Goal: Task Accomplishment & Management: Use online tool/utility

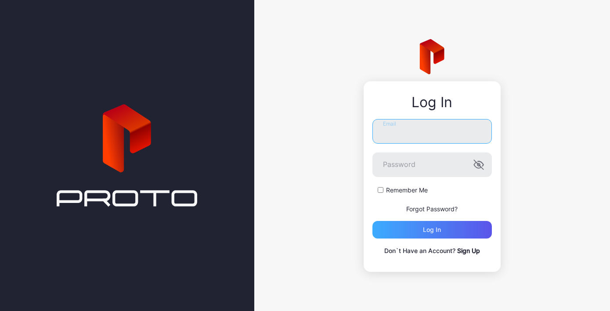
type input "**********"
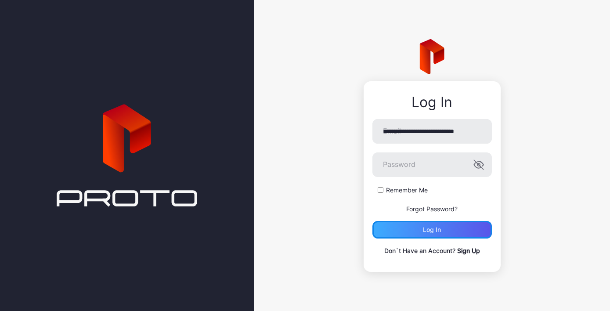
click at [442, 232] on div "Log in" at bounding box center [431, 230] width 119 height 18
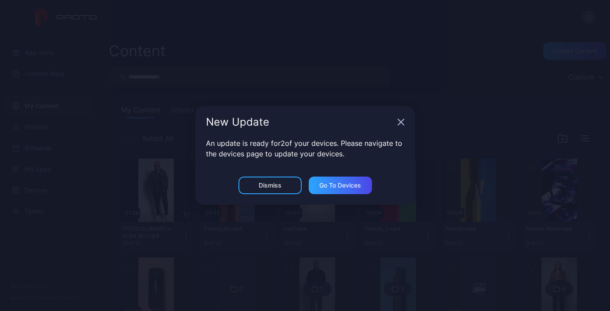
click at [402, 125] on icon "button" at bounding box center [401, 122] width 7 height 7
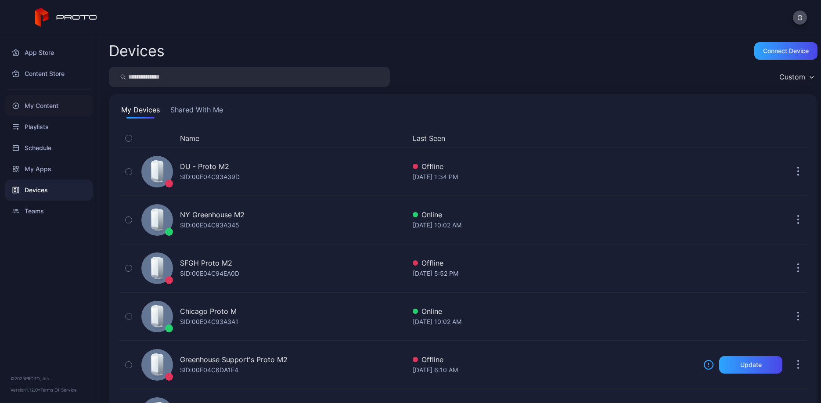
click at [43, 103] on div "My Content" at bounding box center [48, 105] width 87 height 21
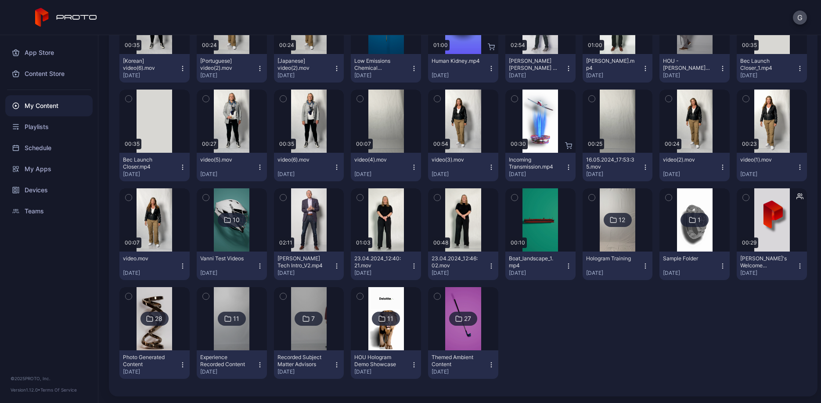
scroll to position [662, 0]
click at [465, 311] on img at bounding box center [463, 318] width 36 height 63
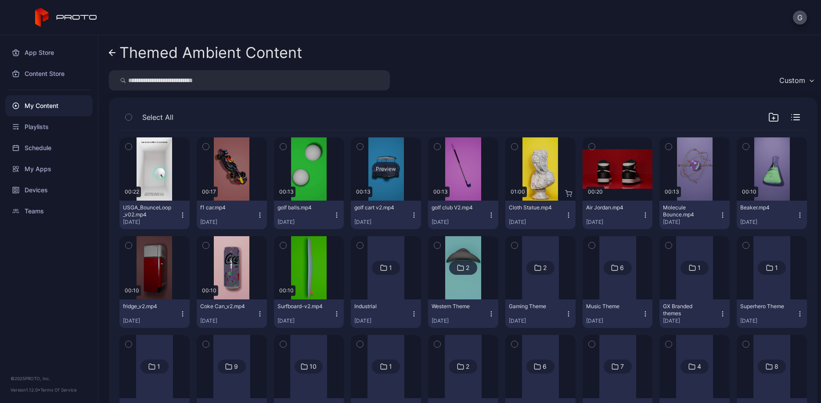
scroll to position [55, 0]
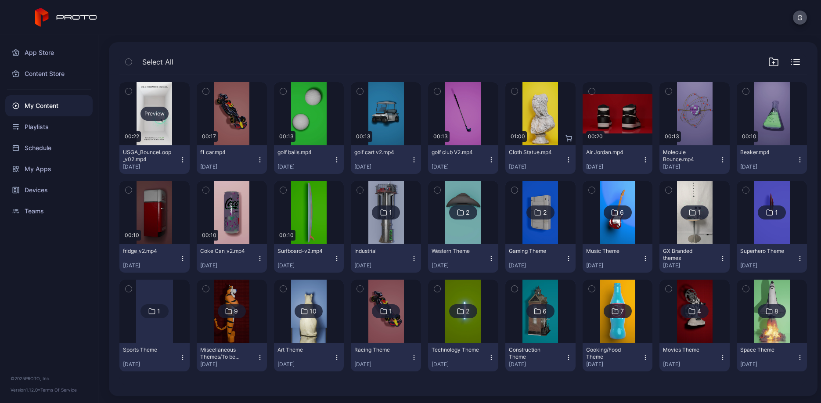
click at [158, 117] on div "Preview" at bounding box center [155, 114] width 28 height 14
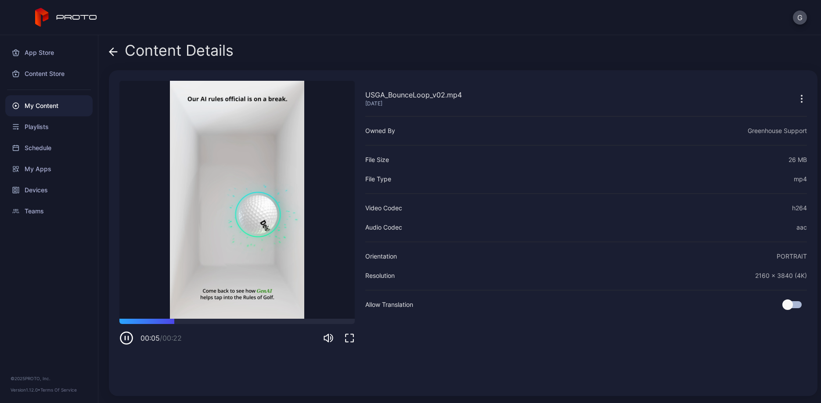
click at [116, 55] on icon at bounding box center [113, 51] width 9 height 9
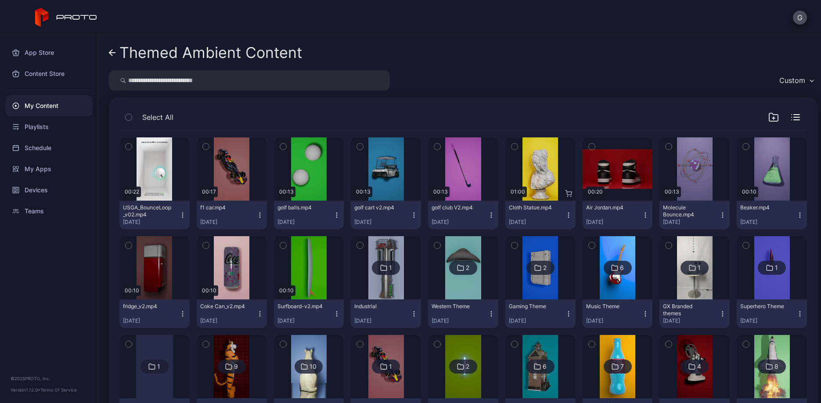
scroll to position [55, 0]
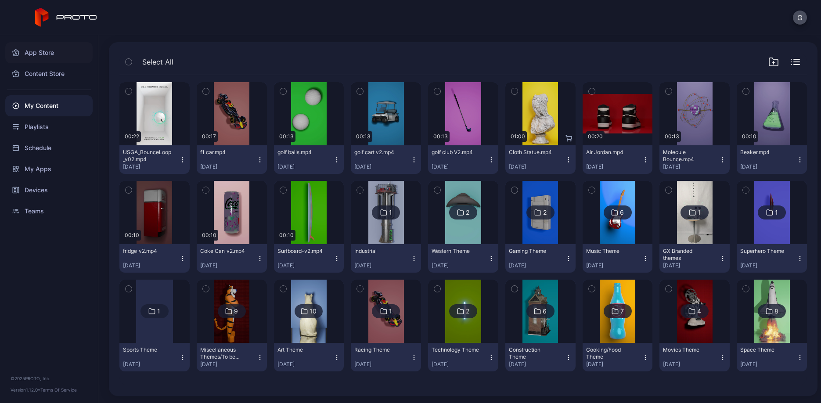
click at [38, 47] on div "App Store" at bounding box center [48, 52] width 87 height 21
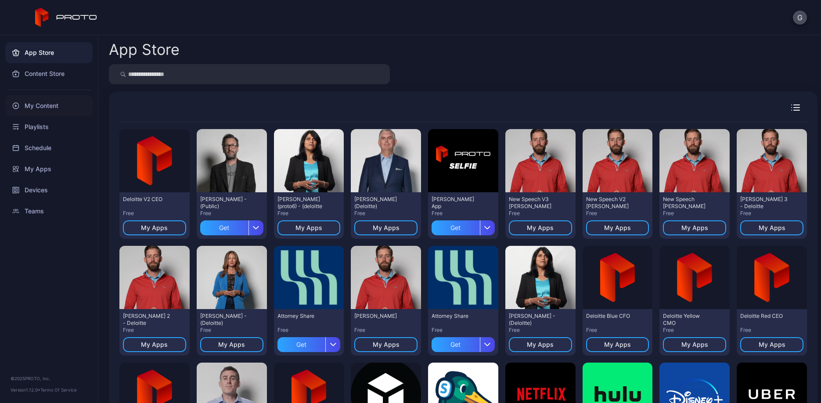
click at [61, 108] on div "My Content" at bounding box center [48, 105] width 87 height 21
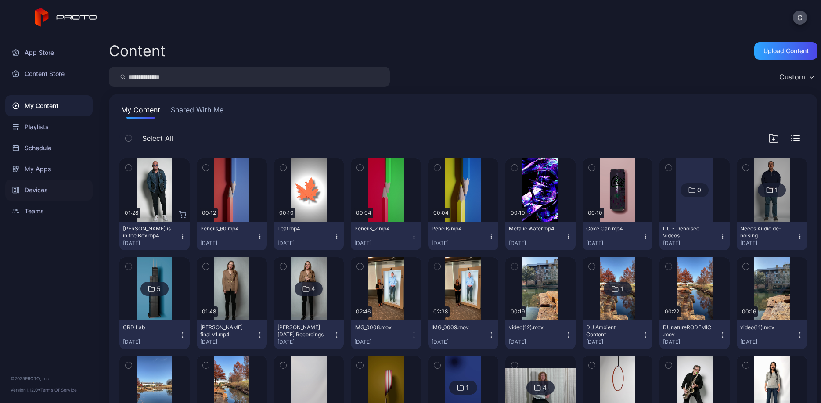
click at [43, 187] on div "Devices" at bounding box center [48, 190] width 87 height 21
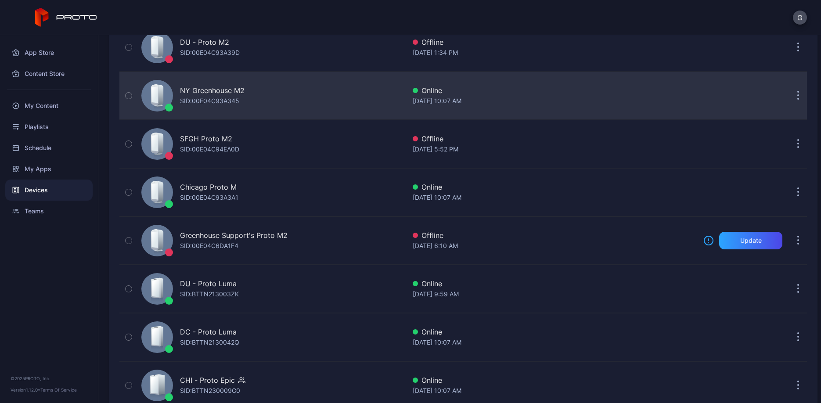
scroll to position [197, 0]
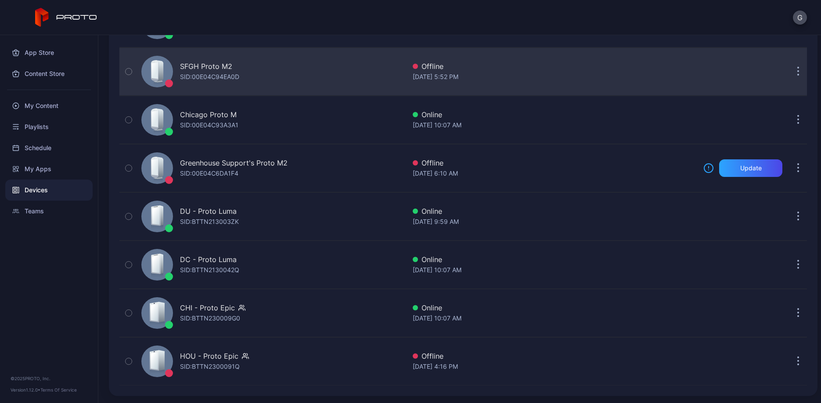
click at [244, 71] on div "SFGH Proto M2 SID: 00E04C94EA0D" at bounding box center [272, 72] width 268 height 44
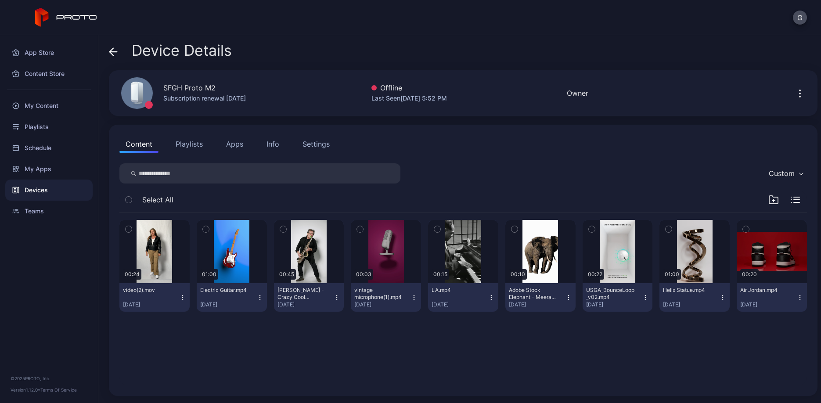
click at [229, 148] on button "Apps" at bounding box center [234, 144] width 29 height 18
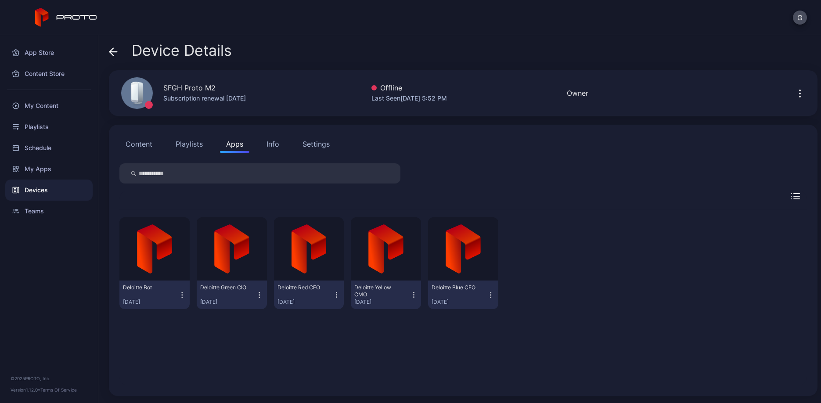
click at [147, 137] on button "Content" at bounding box center [138, 144] width 39 height 18
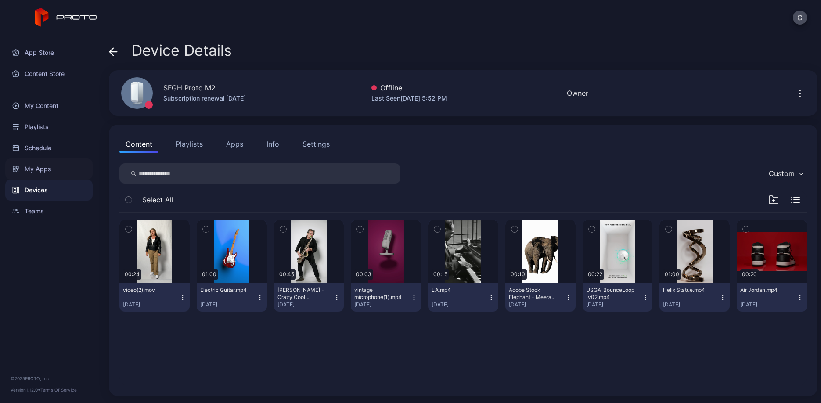
click at [39, 168] on div "My Apps" at bounding box center [48, 169] width 87 height 21
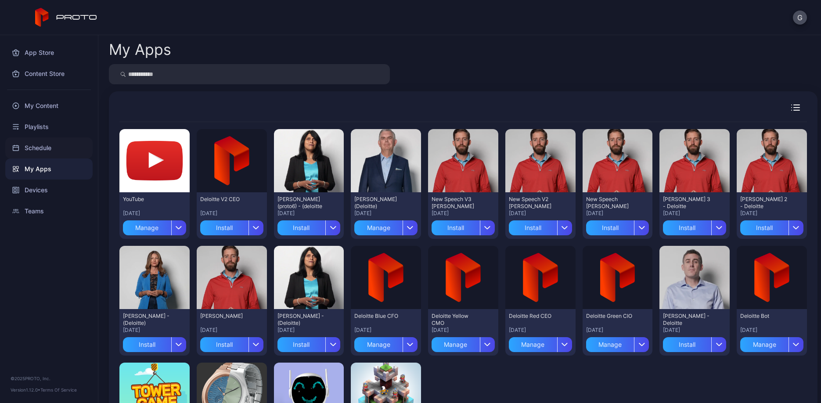
click at [42, 141] on div "Schedule" at bounding box center [48, 147] width 87 height 21
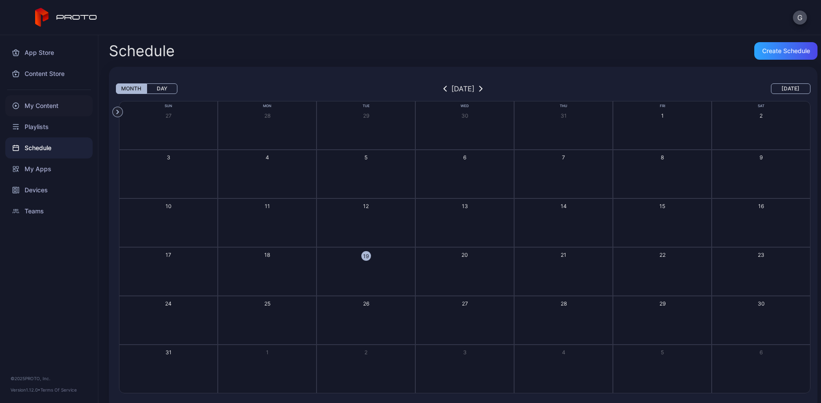
click at [43, 109] on div "My Content" at bounding box center [48, 105] width 87 height 21
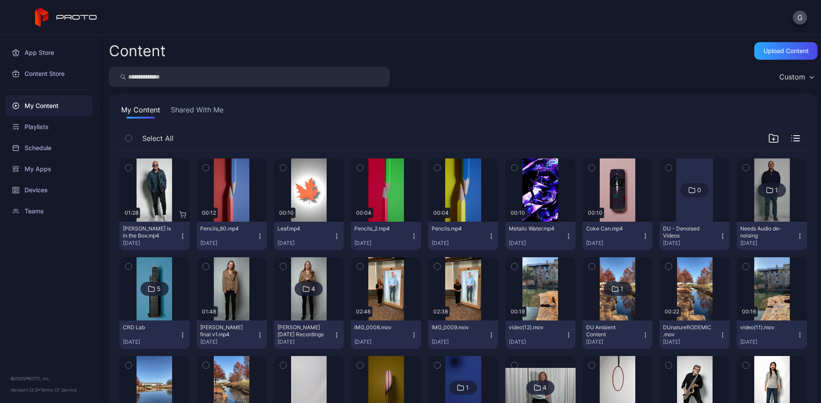
click at [197, 109] on button "Shared With Me" at bounding box center [197, 112] width 56 height 14
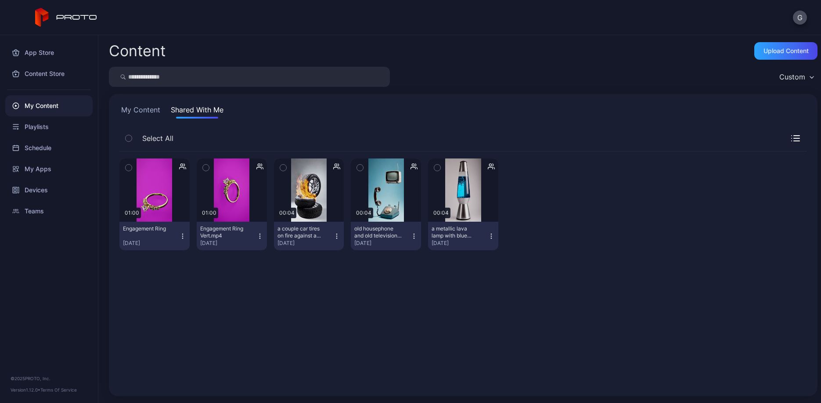
click at [179, 236] on icon "button" at bounding box center [182, 236] width 7 height 7
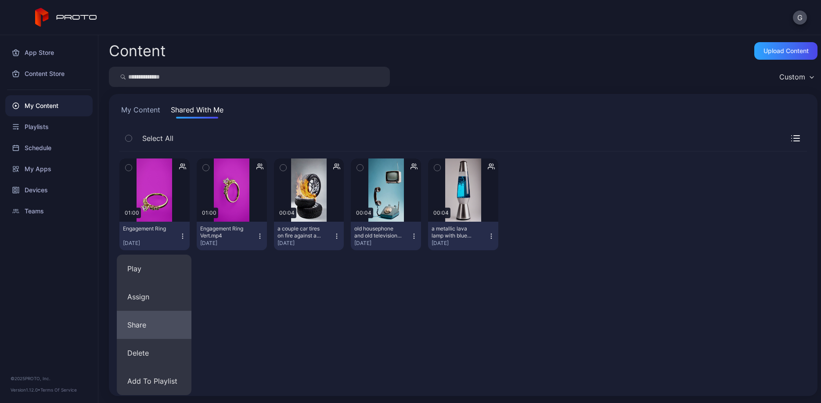
click at [150, 311] on button "Share" at bounding box center [154, 325] width 75 height 28
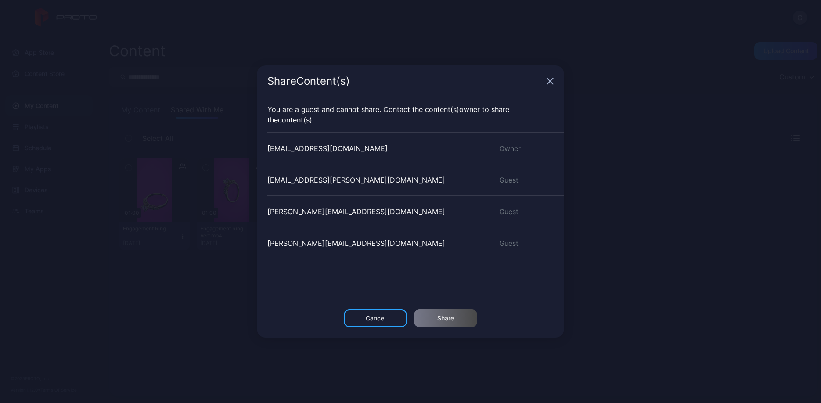
scroll to position [121, 0]
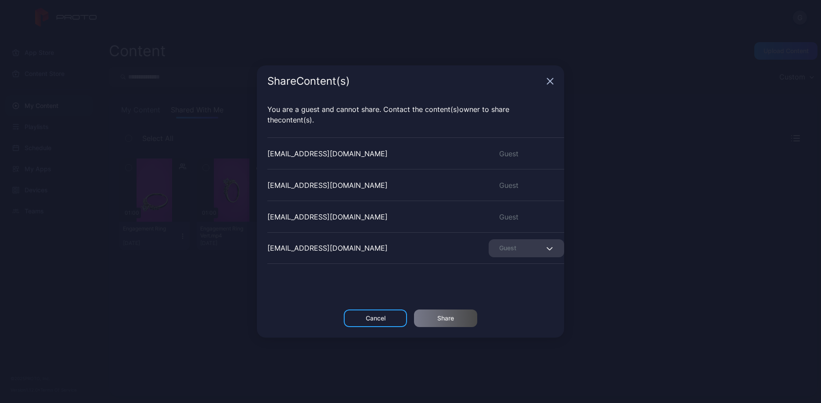
click at [552, 83] on icon "button" at bounding box center [550, 81] width 7 height 7
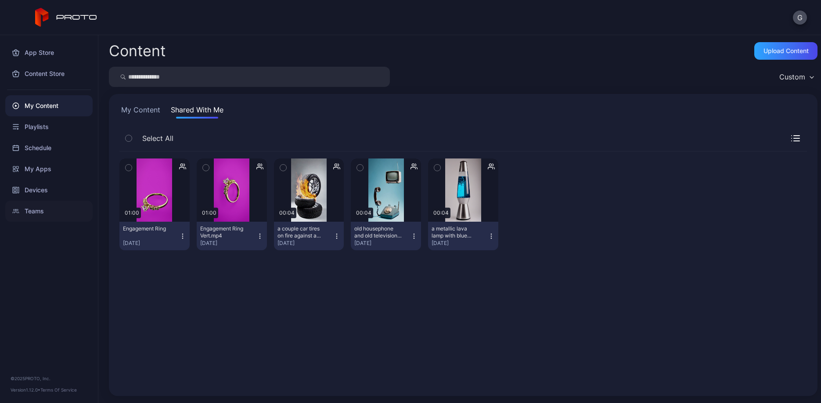
click at [27, 210] on div "Teams" at bounding box center [48, 211] width 87 height 21
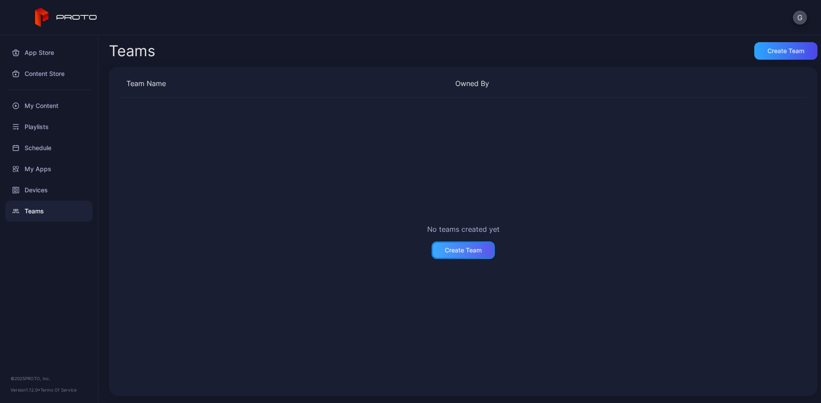
click at [470, 253] on div "Create Team" at bounding box center [463, 250] width 37 height 7
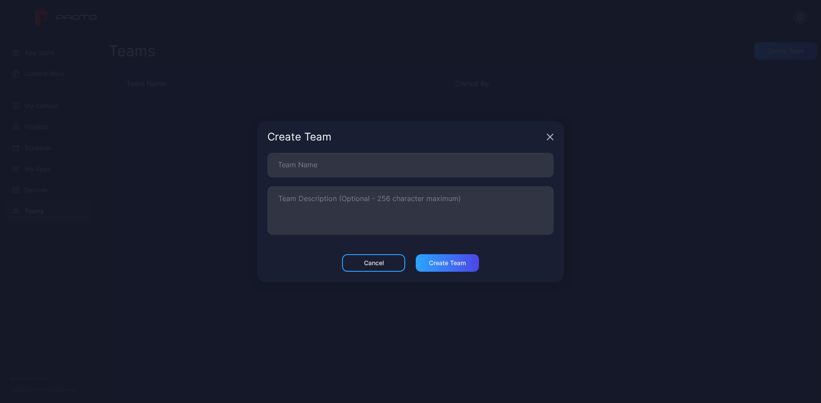
click at [550, 139] on icon "button" at bounding box center [550, 137] width 7 height 7
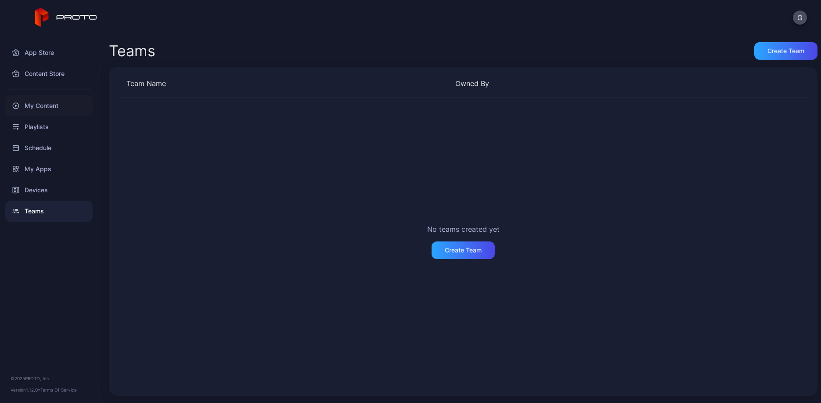
click at [55, 103] on div "My Content" at bounding box center [48, 105] width 87 height 21
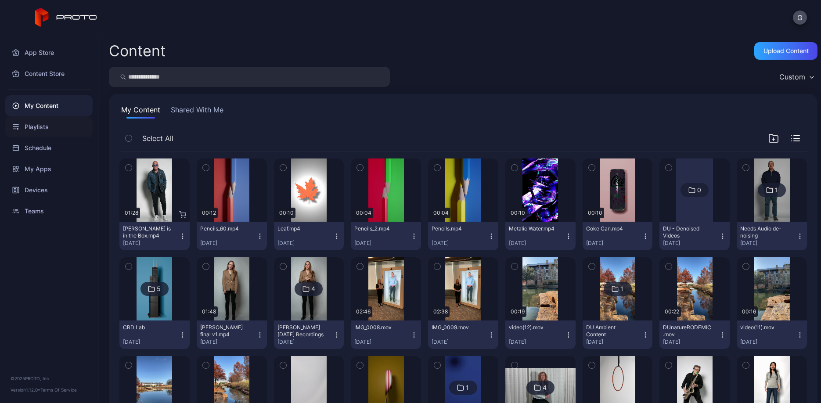
click at [46, 127] on div "Playlists" at bounding box center [48, 126] width 87 height 21
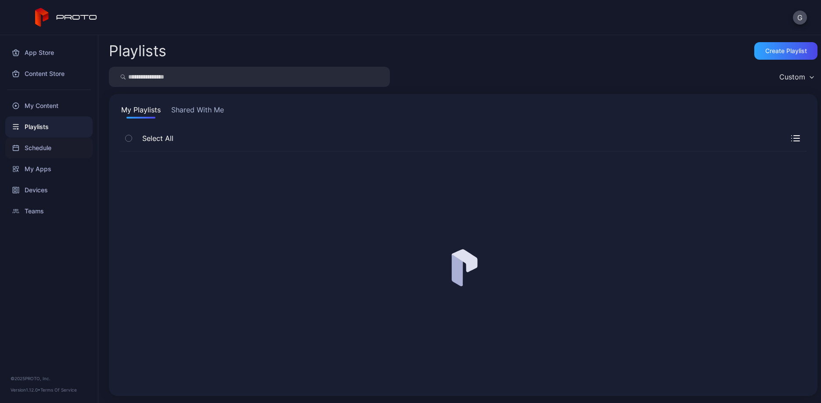
click at [47, 151] on div "Schedule" at bounding box center [48, 147] width 87 height 21
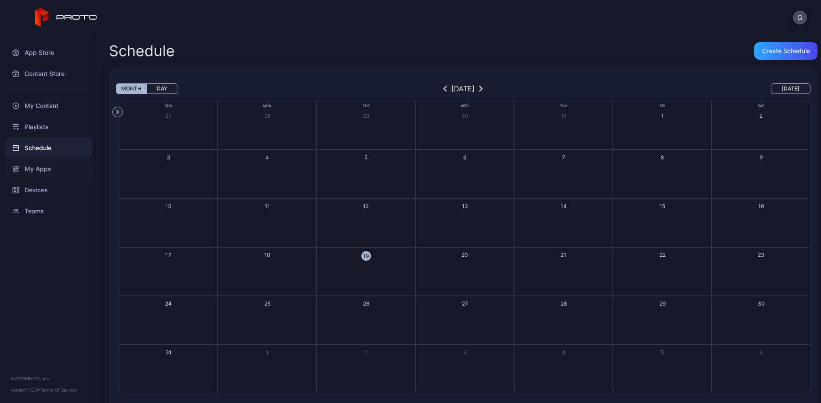
click at [55, 169] on div "My Apps" at bounding box center [48, 169] width 87 height 21
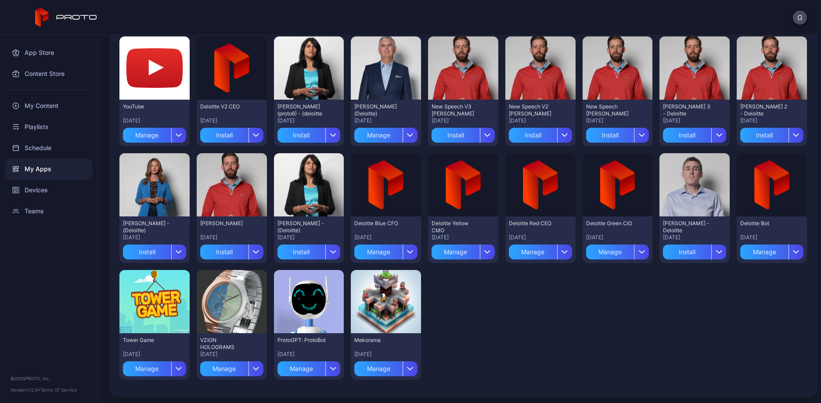
scroll to position [84, 0]
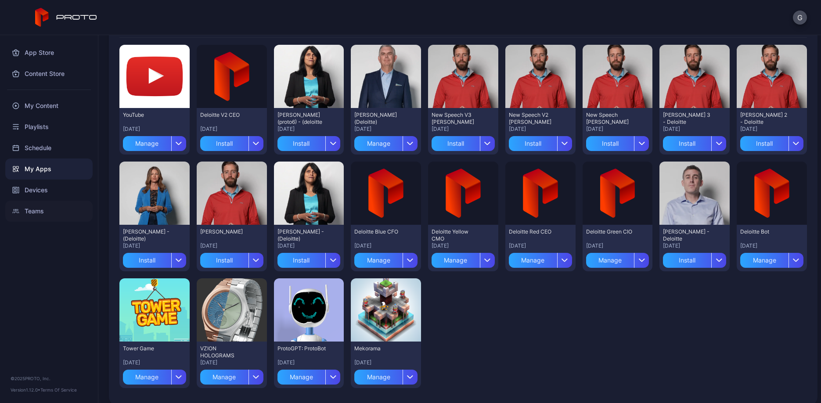
click at [46, 208] on div "Teams" at bounding box center [48, 211] width 87 height 21
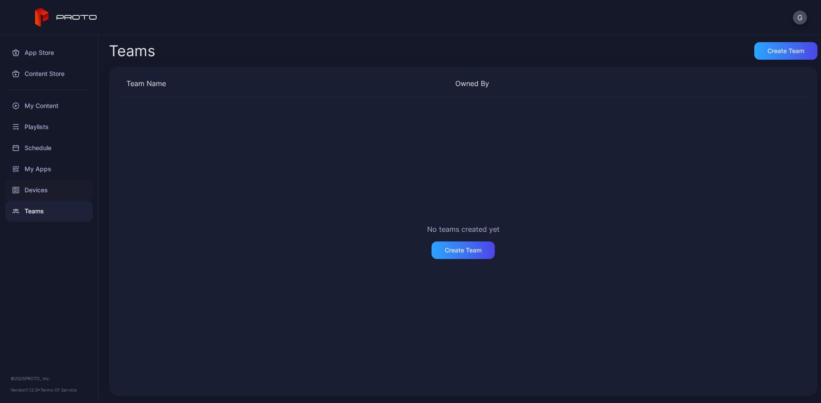
click at [36, 191] on div "Devices" at bounding box center [48, 190] width 87 height 21
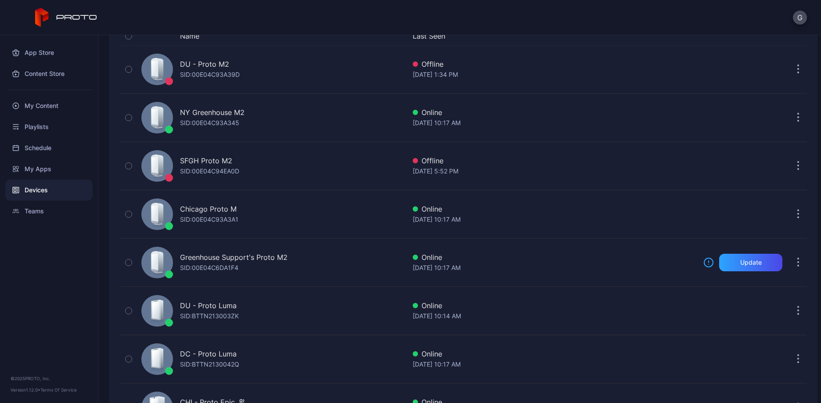
scroll to position [131, 0]
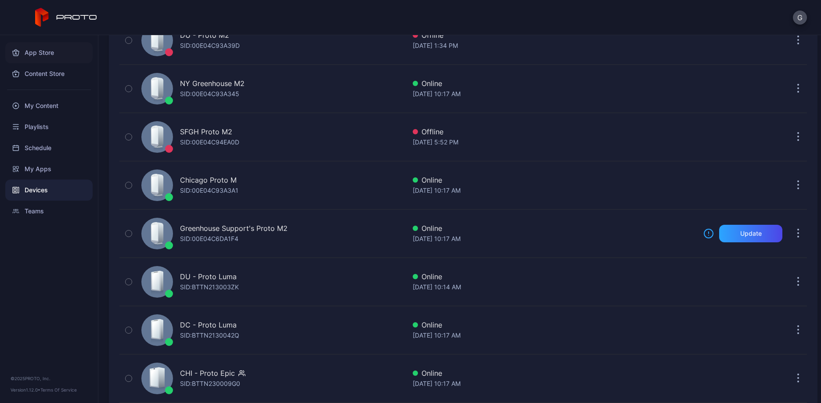
click at [39, 53] on div "App Store" at bounding box center [48, 52] width 87 height 21
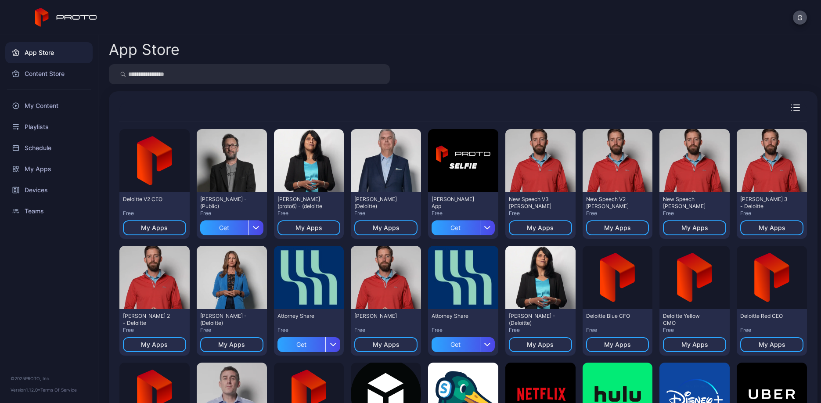
click at [131, 104] on div at bounding box center [463, 112] width 688 height 20
click at [188, 69] on input "search" at bounding box center [249, 74] width 281 height 20
click at [591, 57] on div "App Store Preview Deloitte V2 CEO Free My Apps Preview David N Persona - (Publi…" at bounding box center [459, 219] width 723 height 368
drag, startPoint x: 113, startPoint y: 49, endPoint x: 238, endPoint y: 48, distance: 124.3
click at [239, 49] on div "App Store" at bounding box center [463, 49] width 709 height 15
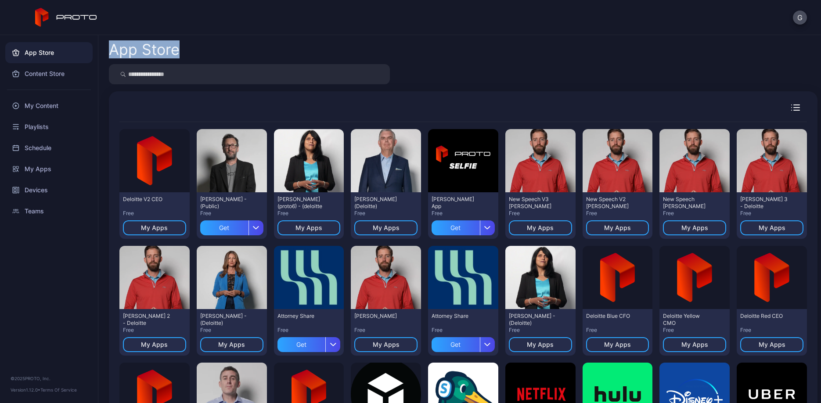
click at [234, 47] on div "App Store" at bounding box center [463, 49] width 709 height 15
click at [105, 53] on div "App Store Preview Deloitte V2 CEO Free My Apps Preview David N Persona - (Publi…" at bounding box center [459, 219] width 723 height 368
drag, startPoint x: 109, startPoint y: 45, endPoint x: 299, endPoint y: 64, distance: 190.7
click at [299, 64] on div "App Store Preview Deloitte V2 CEO Free My Apps Preview David N Persona - (Publi…" at bounding box center [459, 219] width 723 height 368
click at [293, 48] on div "App Store" at bounding box center [463, 49] width 709 height 15
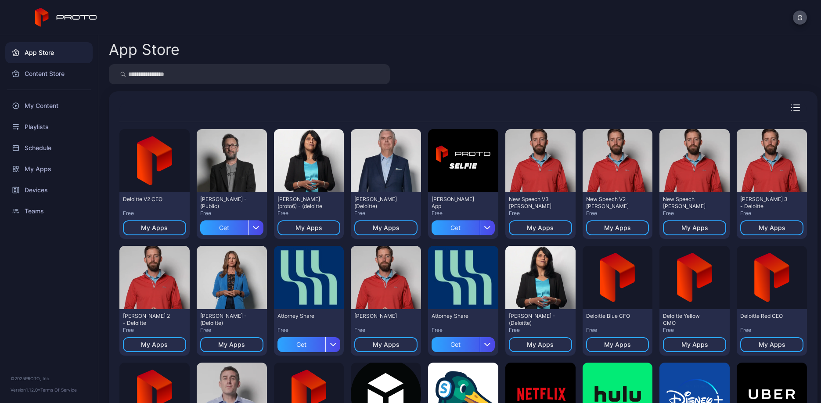
click at [233, 51] on div "App Store" at bounding box center [463, 49] width 709 height 15
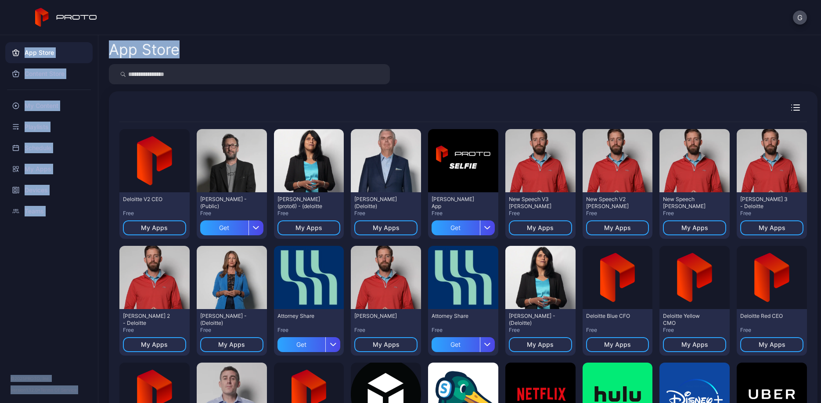
drag, startPoint x: 182, startPoint y: 48, endPoint x: 53, endPoint y: 61, distance: 129.4
click at [53, 61] on div "App Store Content Store My Content Playlists Schedule My Apps Devices Teams © 2…" at bounding box center [410, 219] width 821 height 368
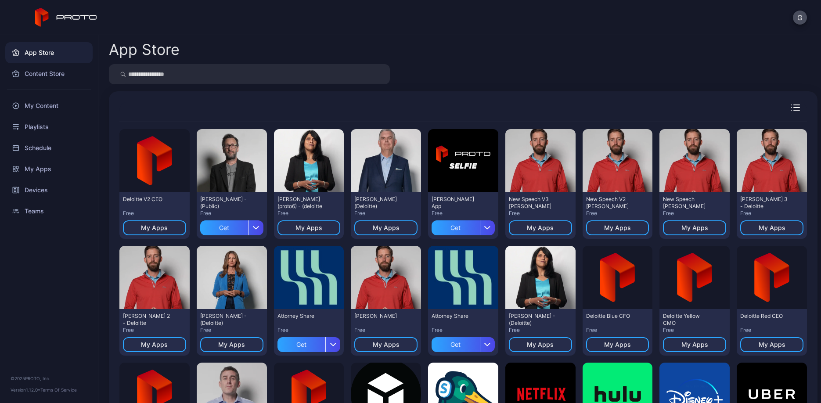
click at [253, 50] on div "App Store" at bounding box center [463, 49] width 709 height 15
click at [610, 25] on div "G" at bounding box center [410, 17] width 821 height 35
click at [610, 21] on button "G" at bounding box center [800, 18] width 14 height 14
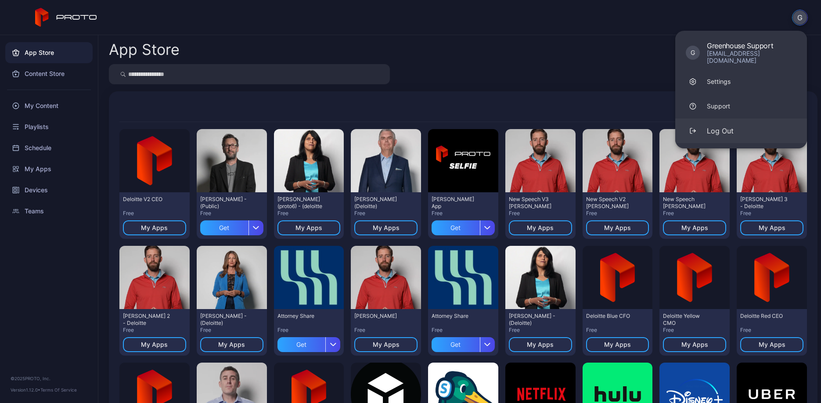
click at [610, 120] on button "Log Out" at bounding box center [742, 131] width 132 height 25
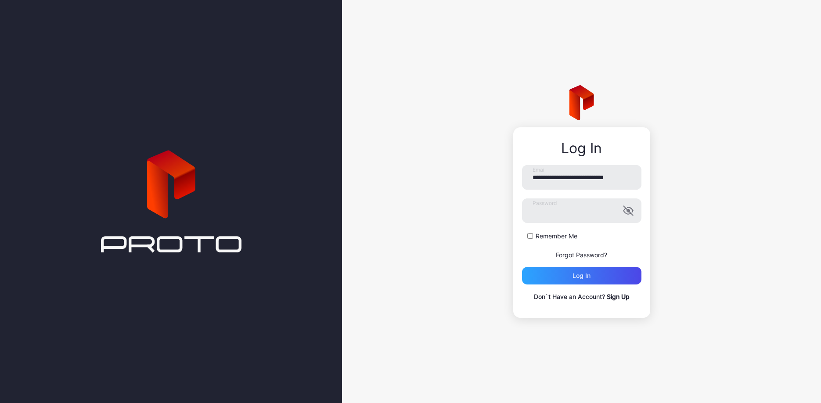
click at [610, 298] on link "Sign Up" at bounding box center [618, 296] width 23 height 7
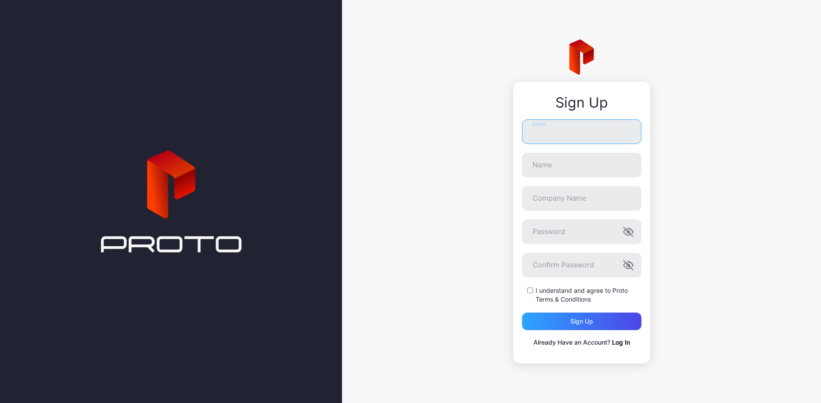
type input "**********"
click at [385, 108] on div "**********" at bounding box center [581, 201] width 479 height 403
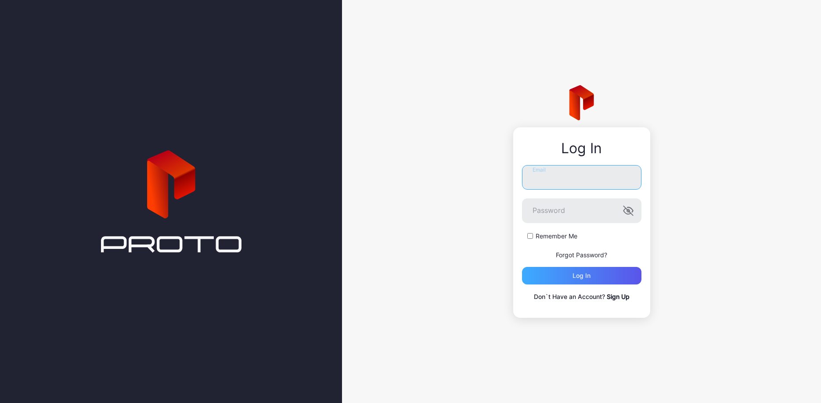
type input "**********"
click at [613, 279] on div "Log in" at bounding box center [581, 276] width 119 height 18
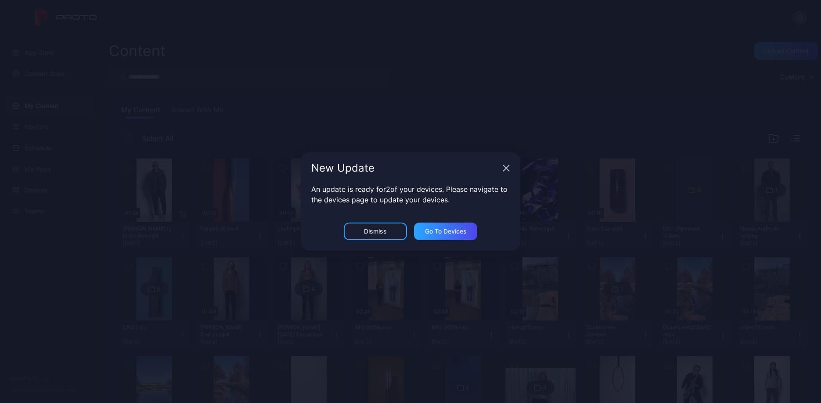
click at [505, 172] on div "New Update" at bounding box center [411, 168] width 220 height 32
click at [506, 170] on icon "button" at bounding box center [506, 168] width 7 height 7
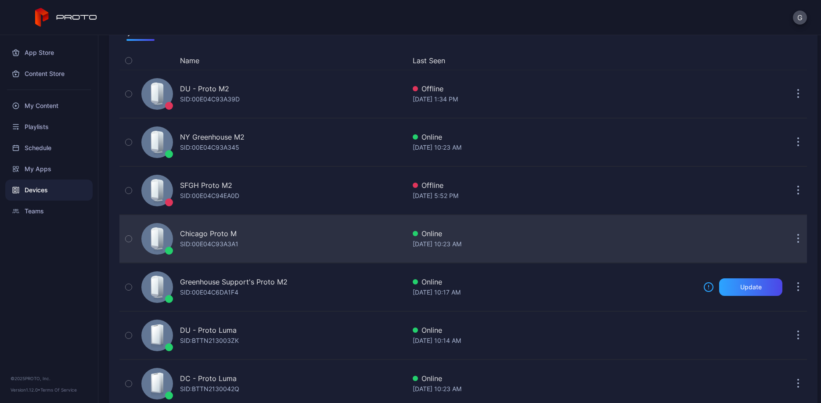
scroll to position [87, 0]
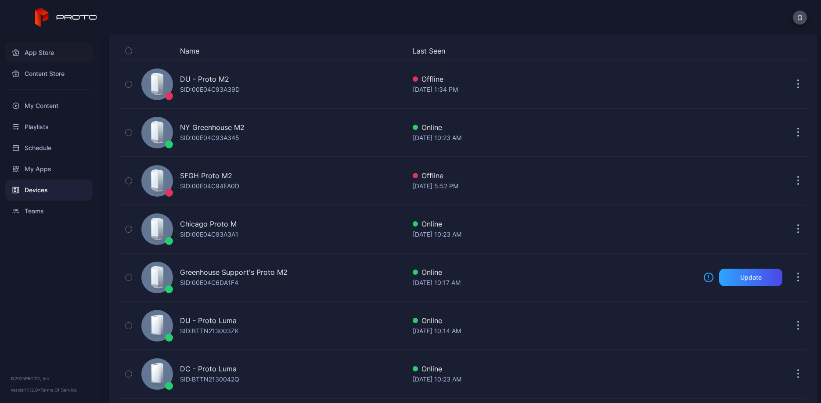
click at [29, 48] on div "App Store" at bounding box center [48, 52] width 87 height 21
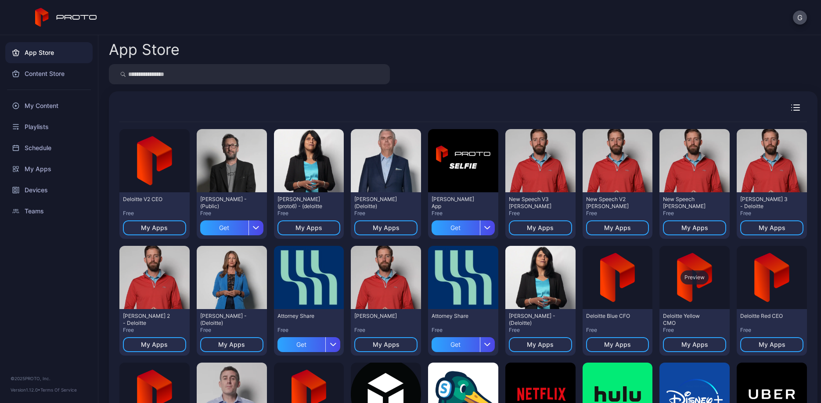
scroll to position [63, 0]
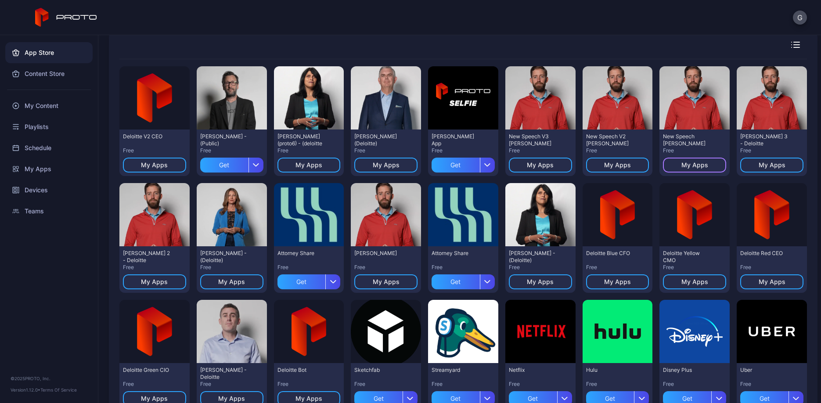
click at [702, 163] on div "My Apps" at bounding box center [694, 165] width 63 height 15
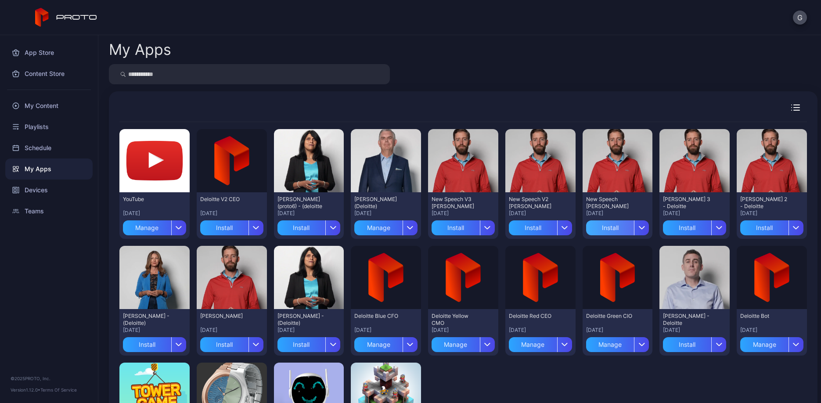
click at [602, 230] on div "Install" at bounding box center [610, 228] width 48 height 15
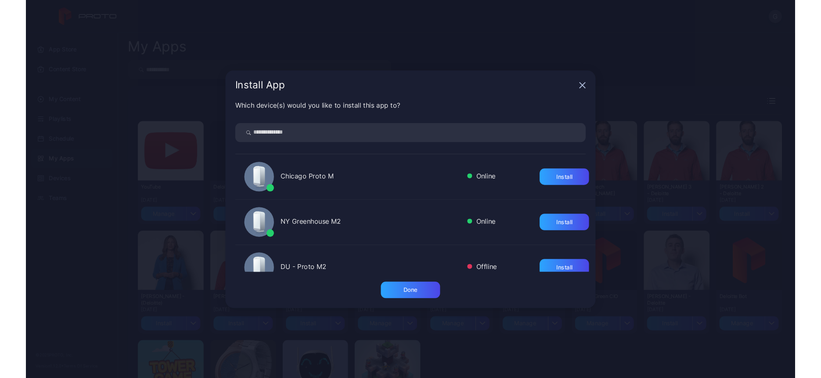
scroll to position [114, 0]
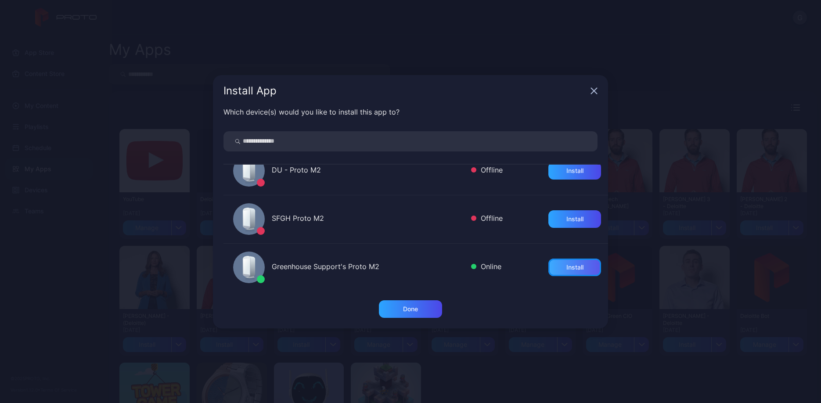
click at [577, 266] on div "Install" at bounding box center [575, 268] width 53 height 18
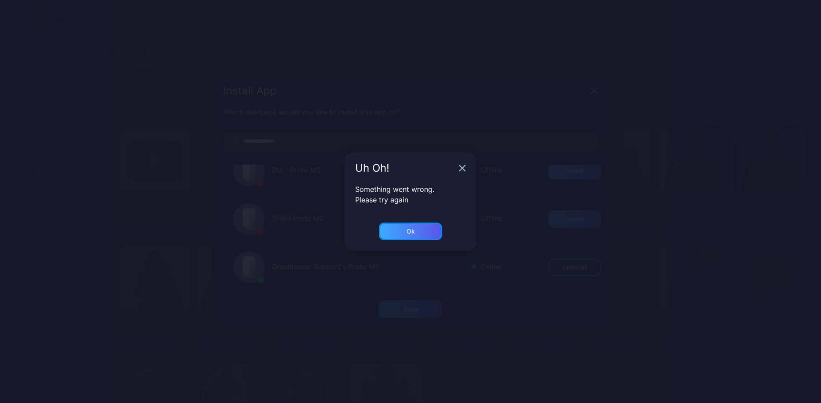
click at [426, 230] on div "Ok" at bounding box center [410, 232] width 63 height 18
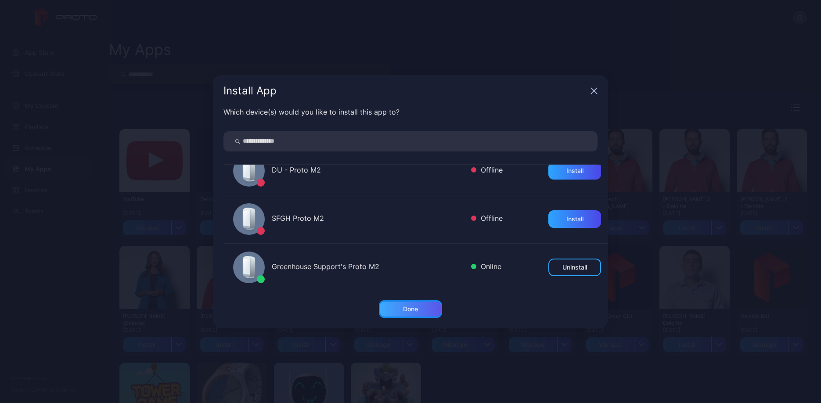
click at [411, 310] on div "Done" at bounding box center [410, 309] width 15 height 7
